Goal: Information Seeking & Learning: Learn about a topic

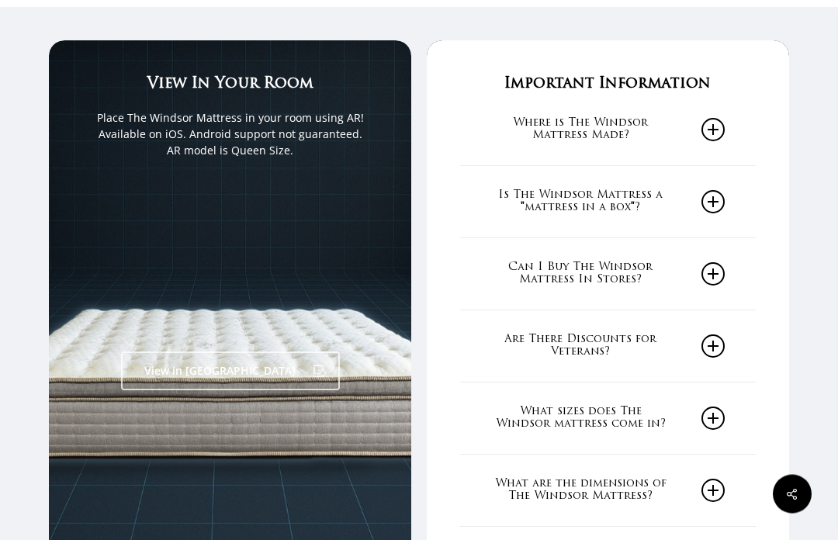
scroll to position [2260, 0]
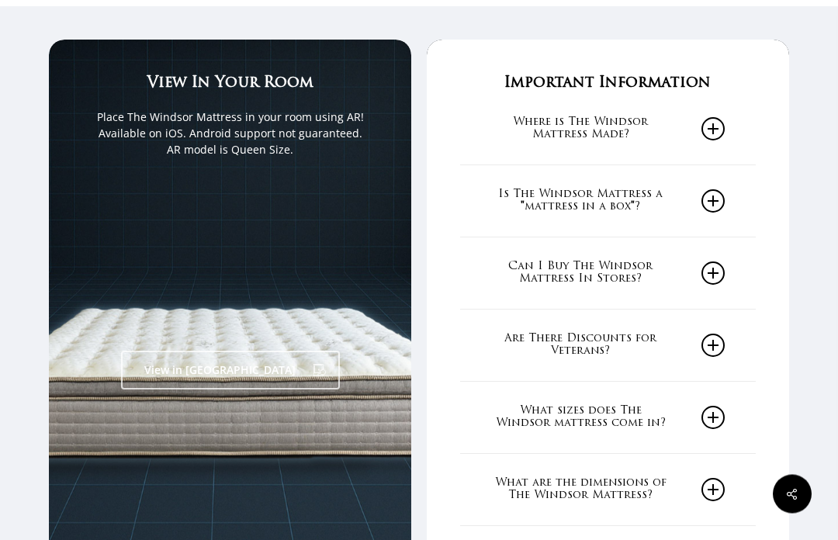
click at [720, 262] on icon at bounding box center [713, 273] width 23 height 23
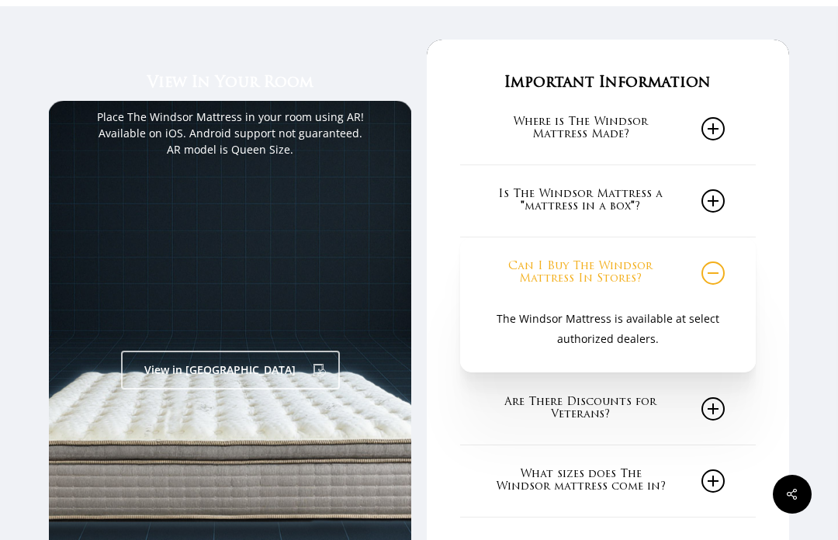
click at [786, 310] on div "Important Information Where is The Windsor Mattress Made? The Windsor Mattress …" at bounding box center [608, 332] width 363 height 584
click at [719, 262] on icon at bounding box center [713, 273] width 23 height 23
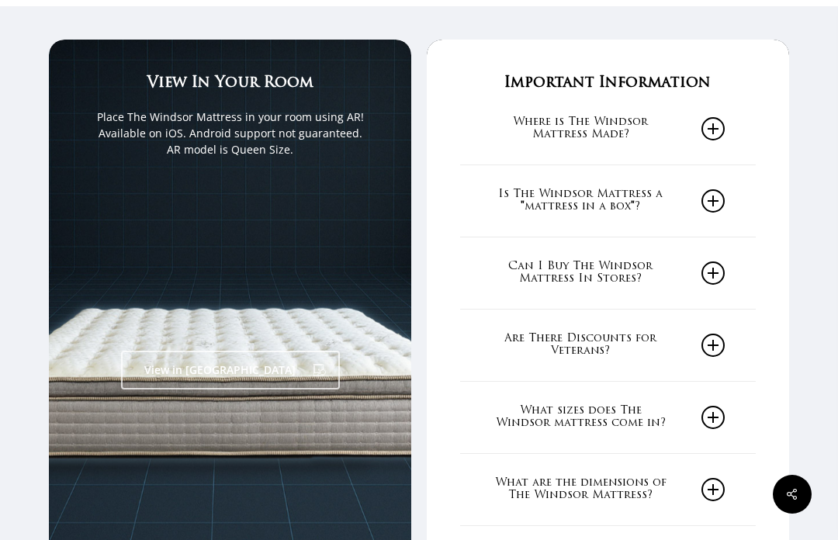
click at [717, 334] on icon at bounding box center [713, 345] width 23 height 23
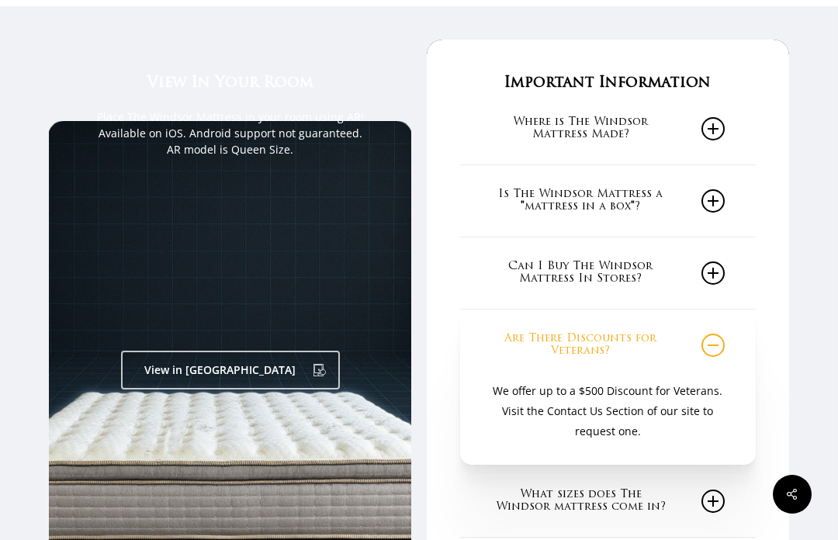
click at [716, 334] on icon at bounding box center [713, 345] width 23 height 23
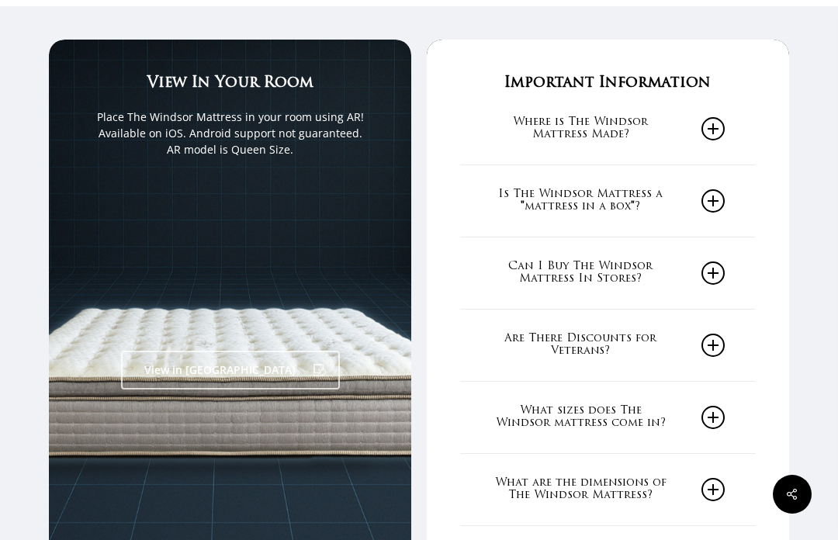
click at [709, 406] on icon at bounding box center [713, 417] width 23 height 23
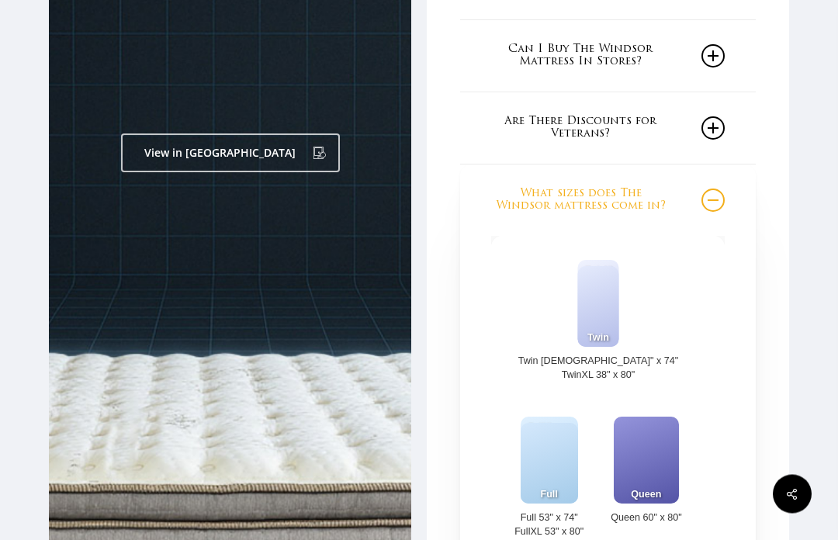
scroll to position [2475, 0]
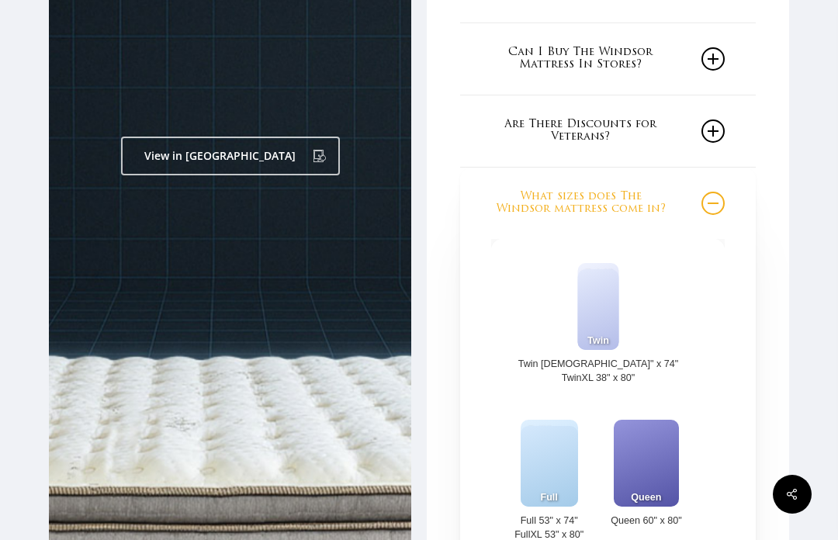
click at [724, 192] on icon at bounding box center [713, 203] width 23 height 23
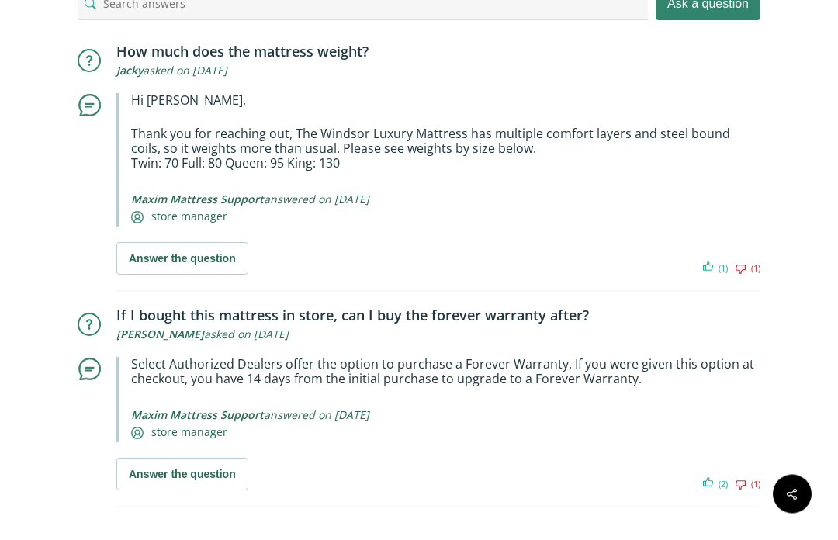
scroll to position [9434, 0]
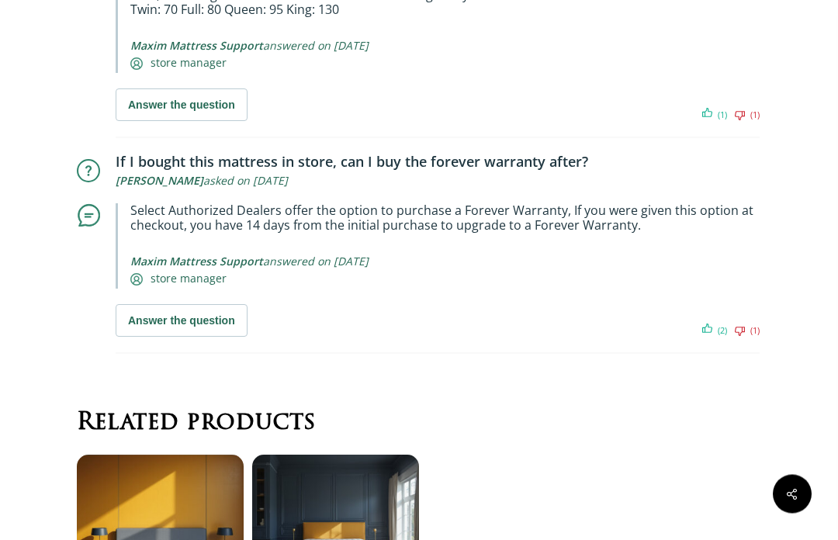
scroll to position [9585, 1]
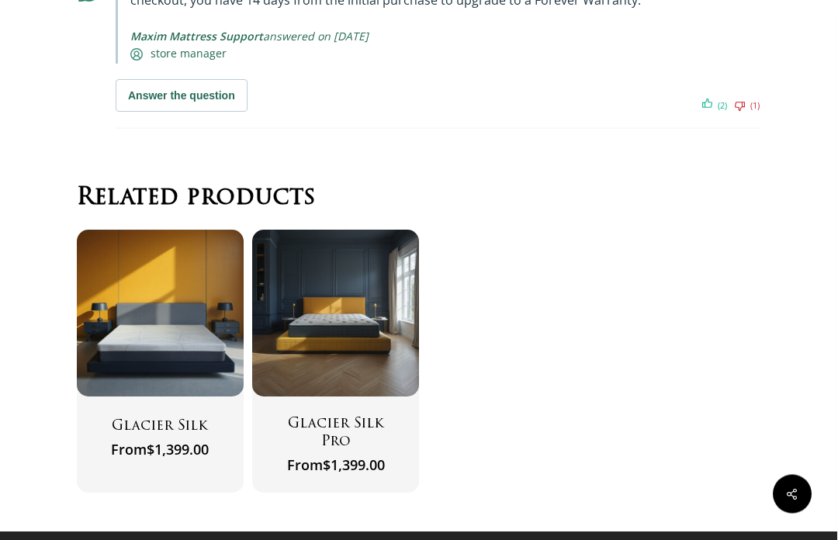
scroll to position [9818, 1]
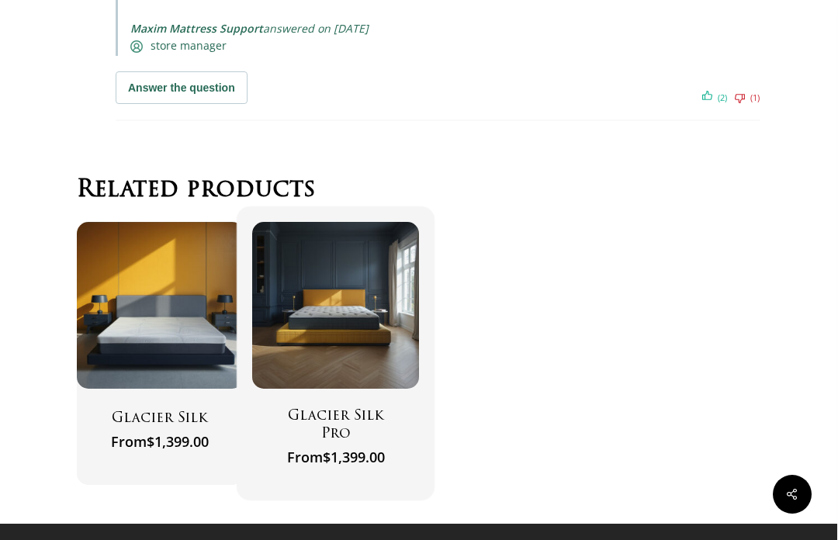
click at [305, 376] on span "Select options" at bounding box center [335, 365] width 75 height 21
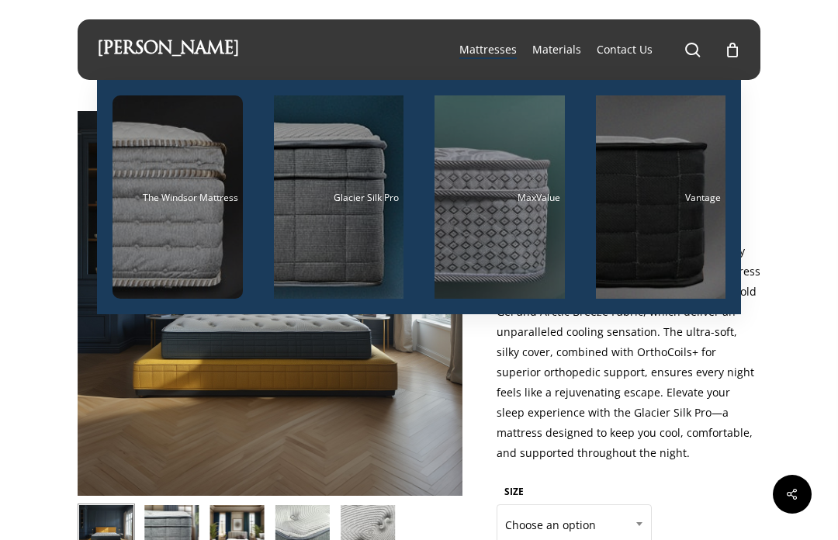
click at [696, 203] on span "Vantage" at bounding box center [704, 197] width 36 height 13
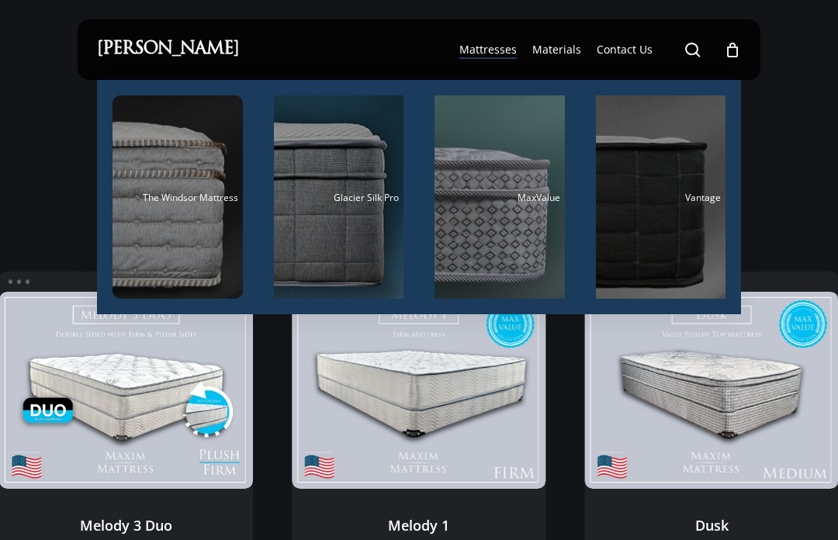
click at [463, 263] on div "Main Menu" at bounding box center [500, 196] width 130 height 203
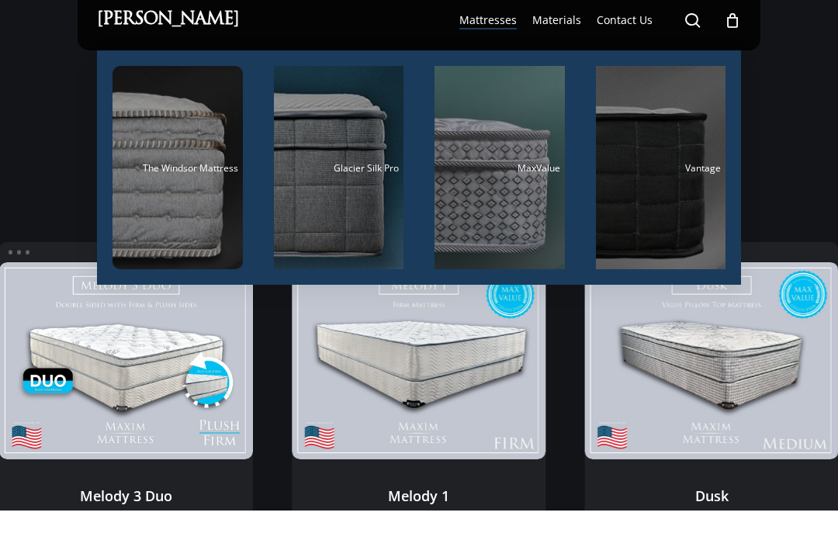
scroll to position [30, 0]
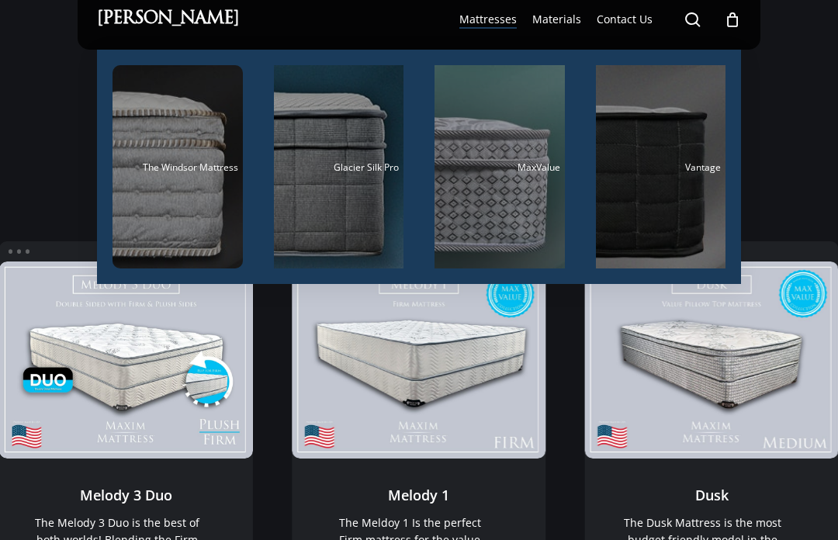
click at [675, 200] on div "Main Menu" at bounding box center [661, 166] width 130 height 203
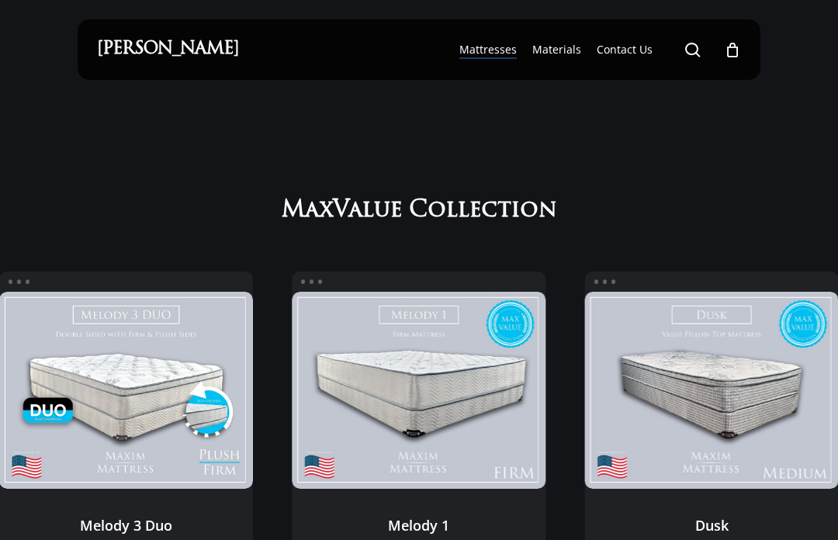
click at [498, 57] on span "Mattresses" at bounding box center [488, 49] width 57 height 15
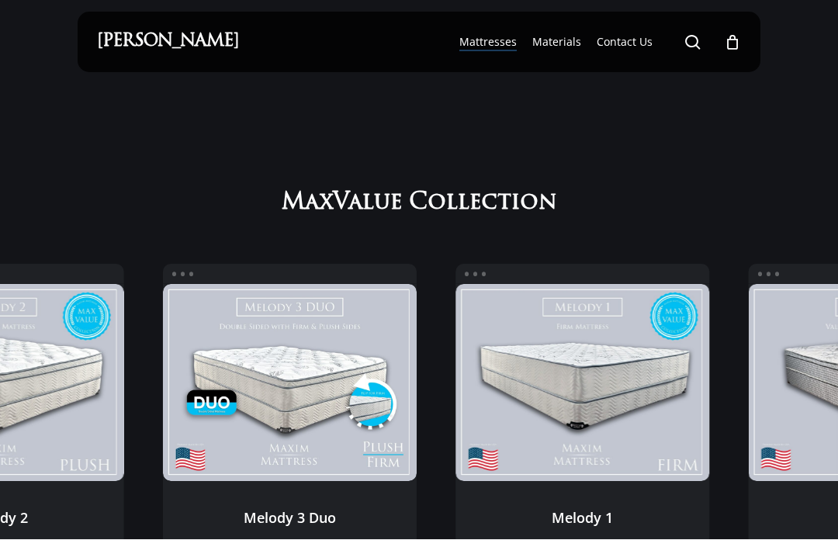
scroll to position [8, 0]
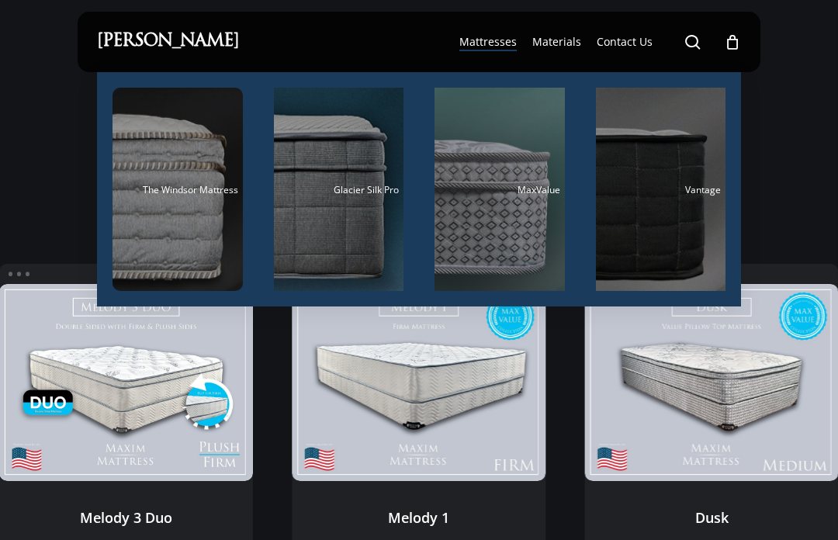
click at [189, 204] on div "Main Menu" at bounding box center [178, 189] width 130 height 203
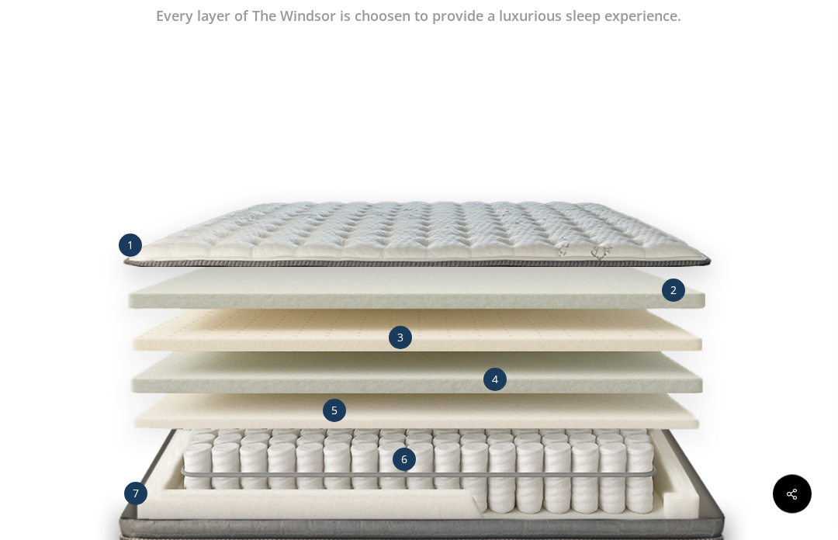
scroll to position [1381, 1]
click at [127, 243] on div "1" at bounding box center [130, 245] width 23 height 23
click at [677, 293] on div "2" at bounding box center [673, 290] width 23 height 23
click at [408, 335] on div "3" at bounding box center [400, 337] width 23 height 23
click at [679, 291] on div "2" at bounding box center [673, 290] width 23 height 23
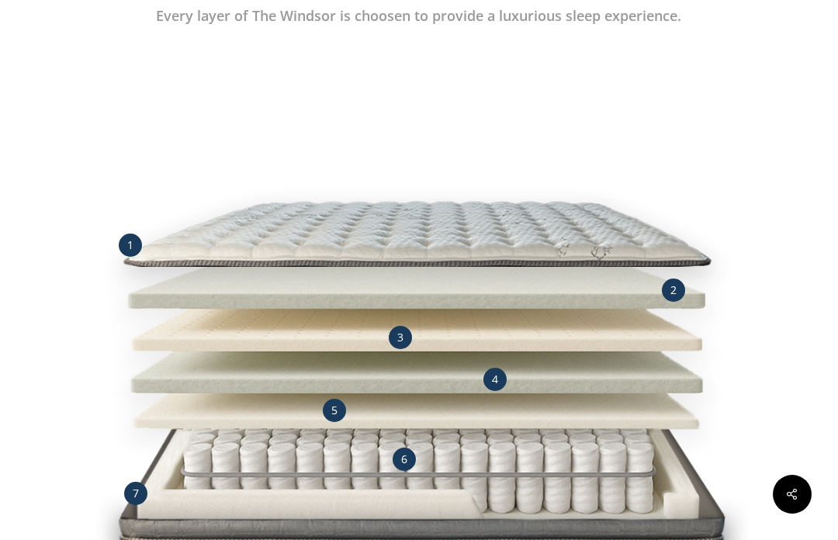
click at [411, 336] on div "3" at bounding box center [400, 337] width 23 height 23
click at [503, 377] on div "4" at bounding box center [495, 379] width 23 height 23
click at [338, 406] on span "5" at bounding box center [335, 410] width 6 height 15
click at [502, 377] on div "4" at bounding box center [495, 379] width 23 height 23
click at [403, 339] on span "3" at bounding box center [401, 337] width 6 height 15
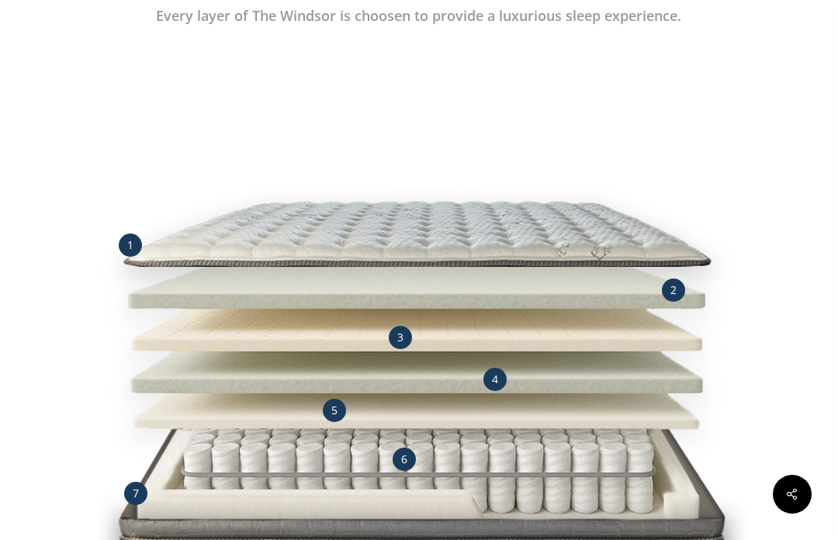
click at [130, 490] on div "7" at bounding box center [135, 493] width 23 height 23
click at [407, 459] on span "6" at bounding box center [404, 459] width 6 height 15
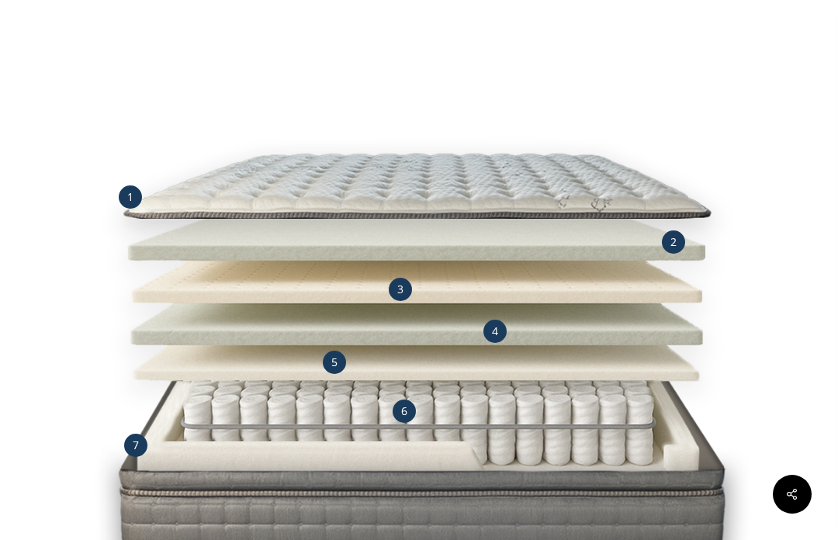
scroll to position [1436, 1]
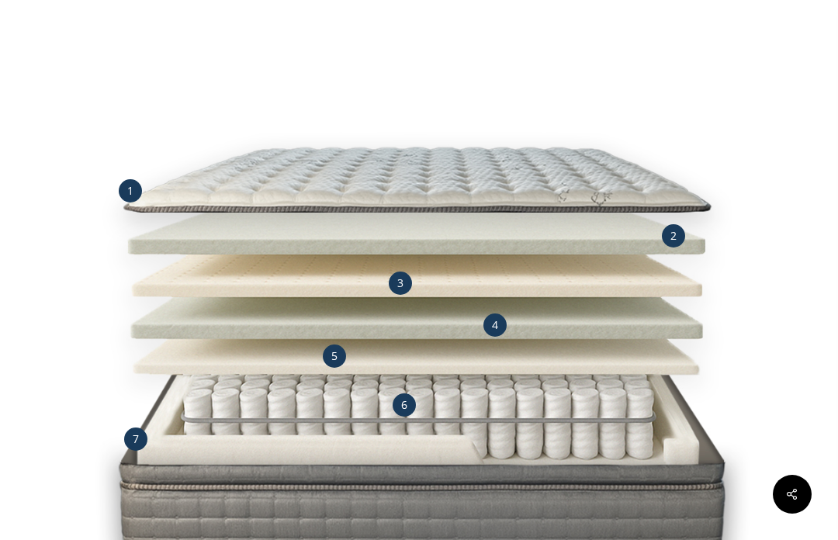
click at [405, 408] on span "6" at bounding box center [404, 405] width 6 height 15
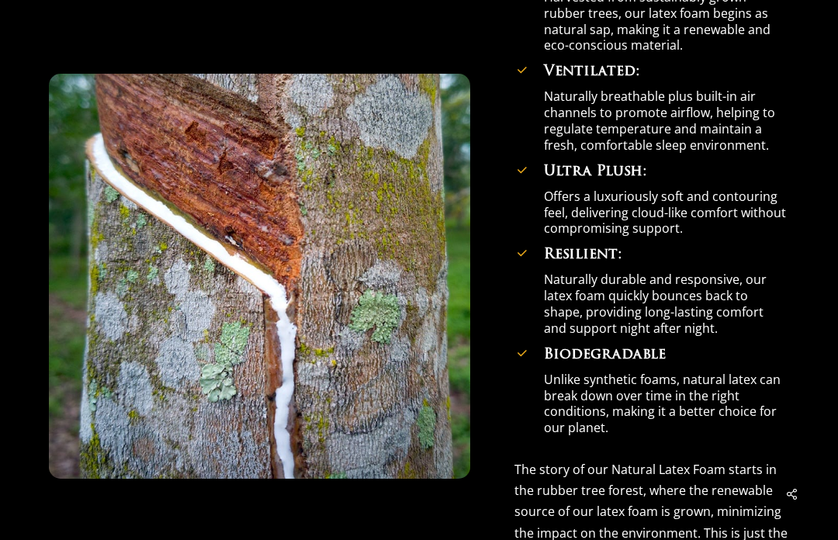
scroll to position [3901, 1]
